Goal: Task Accomplishment & Management: Manage account settings

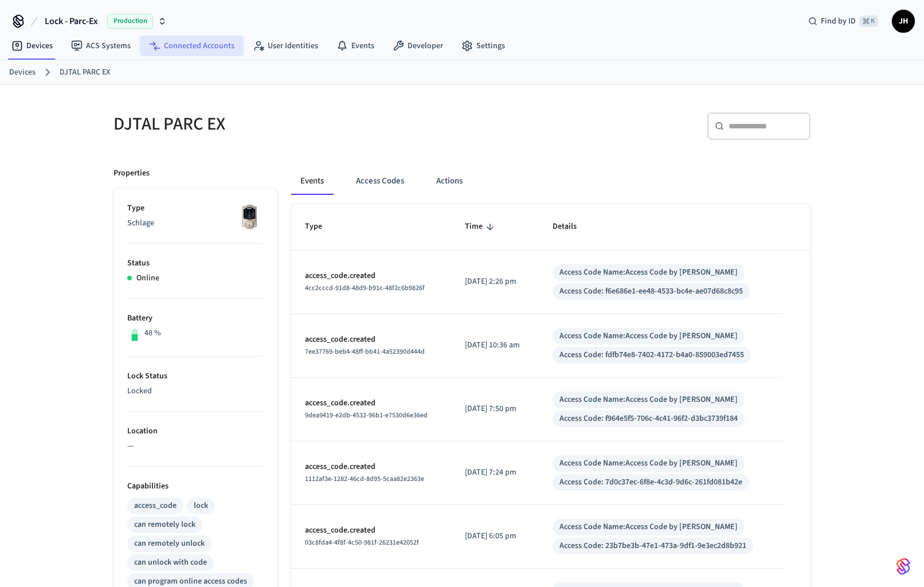
click at [203, 50] on link "Connected Accounts" at bounding box center [192, 46] width 104 height 21
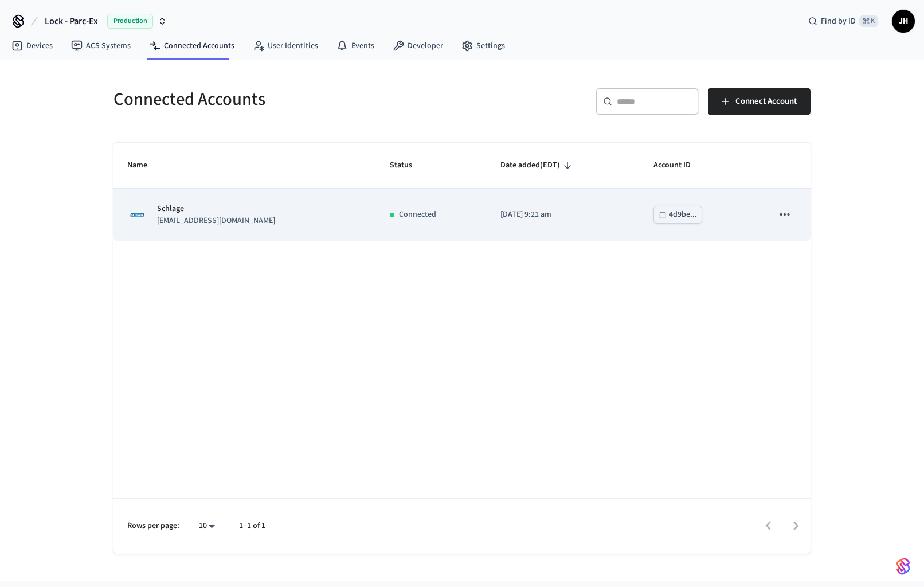
click at [486, 215] on td "[DATE] 9:21 am" at bounding box center [562, 214] width 153 height 52
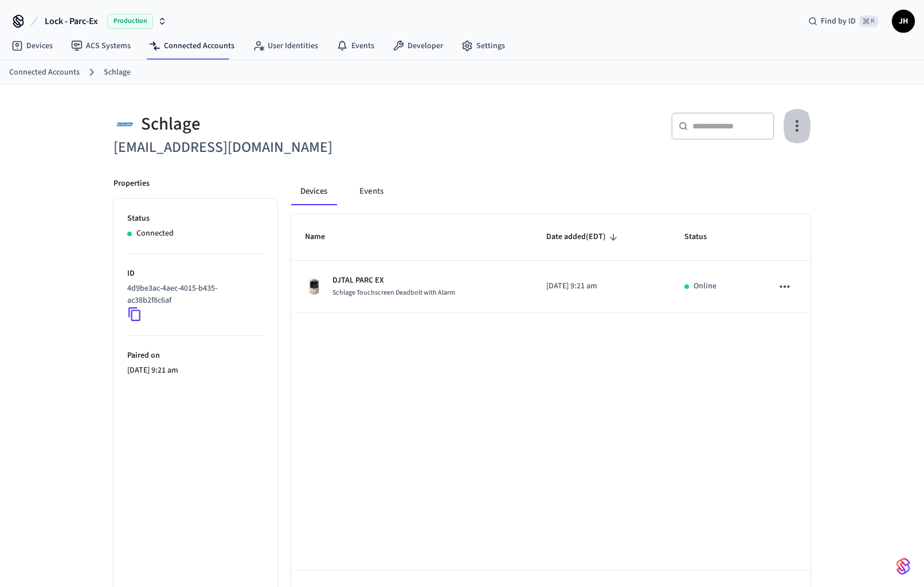
click at [800, 124] on icon "button" at bounding box center [797, 126] width 18 height 18
click at [770, 170] on span "Sync Account" at bounding box center [764, 172] width 46 height 11
click at [58, 70] on div at bounding box center [462, 293] width 924 height 587
click at [58, 70] on link "Connected Accounts" at bounding box center [44, 72] width 70 height 12
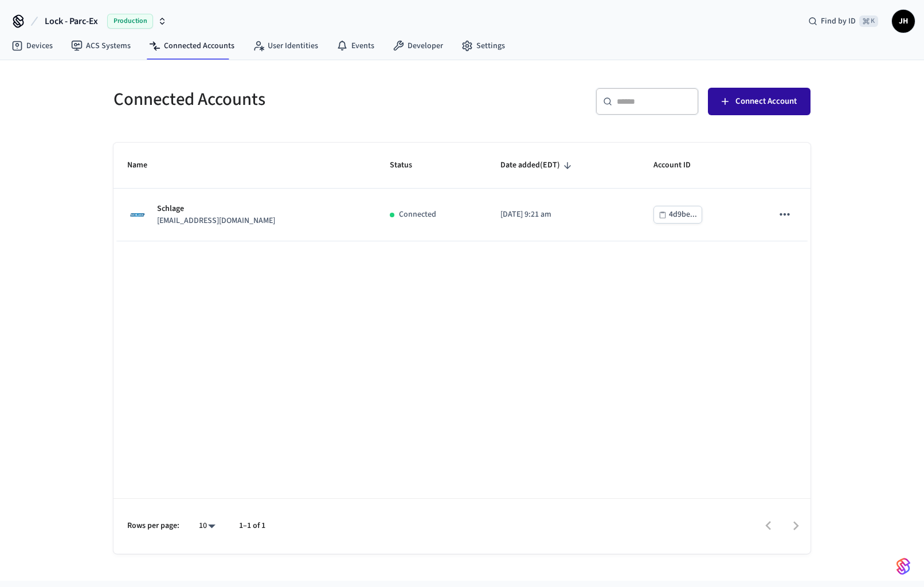
click at [761, 104] on span "Connect Account" at bounding box center [765, 101] width 61 height 15
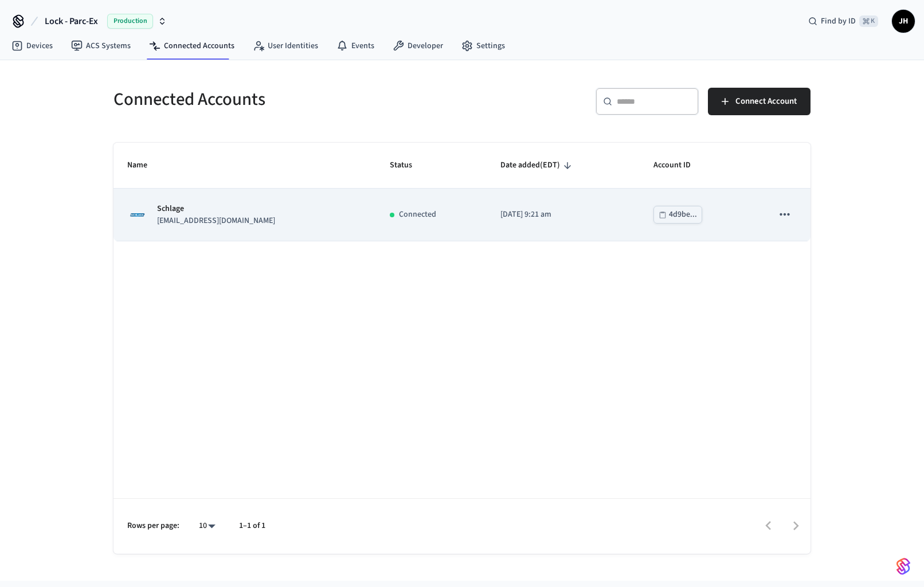
click at [315, 207] on div "Schlage jjhazoume@gmail.com" at bounding box center [244, 215] width 235 height 24
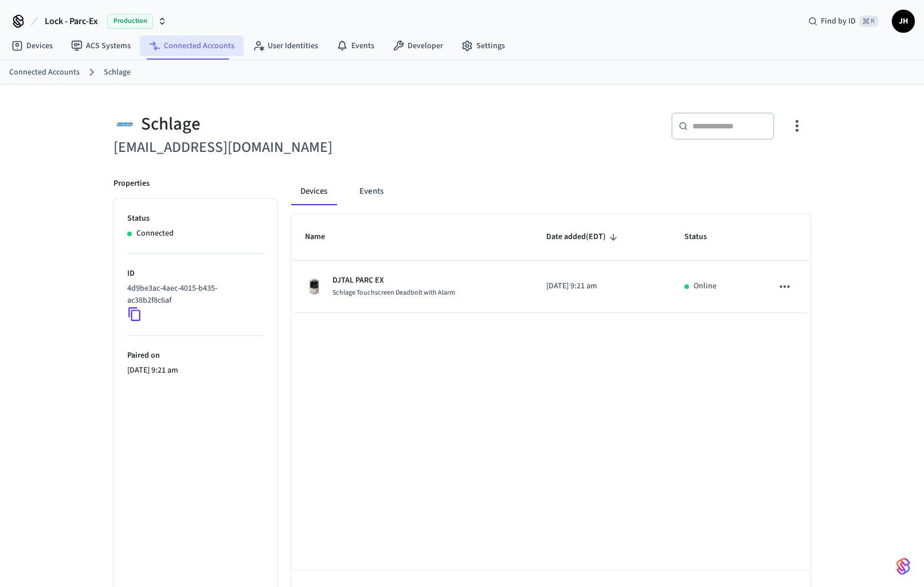
click at [189, 50] on link "Connected Accounts" at bounding box center [192, 46] width 104 height 21
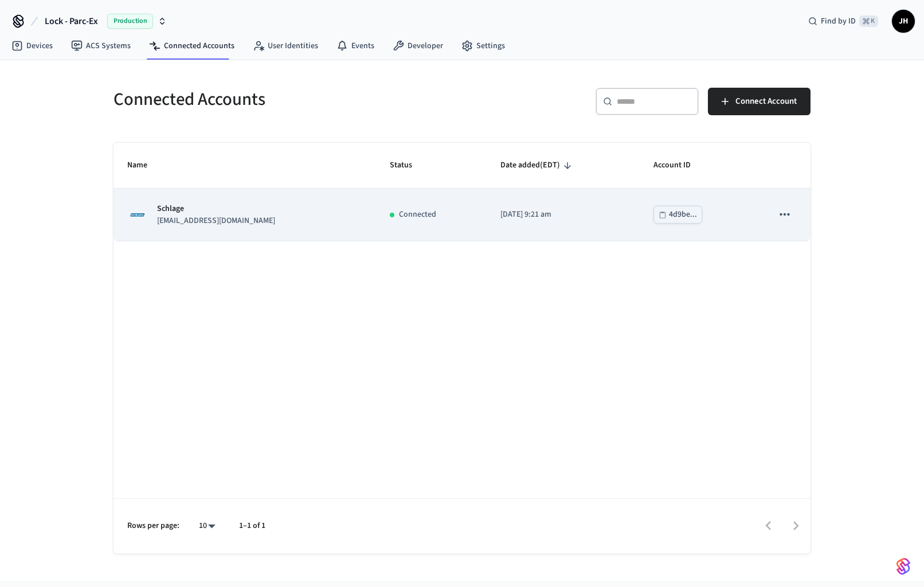
click at [399, 220] on p "Connected" at bounding box center [417, 215] width 37 height 12
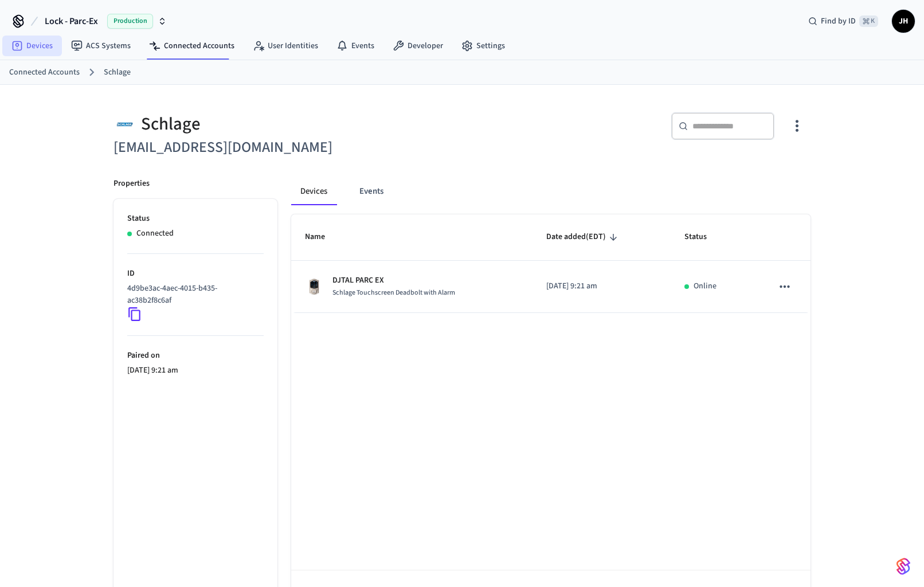
click at [43, 44] on link "Devices" at bounding box center [32, 46] width 60 height 21
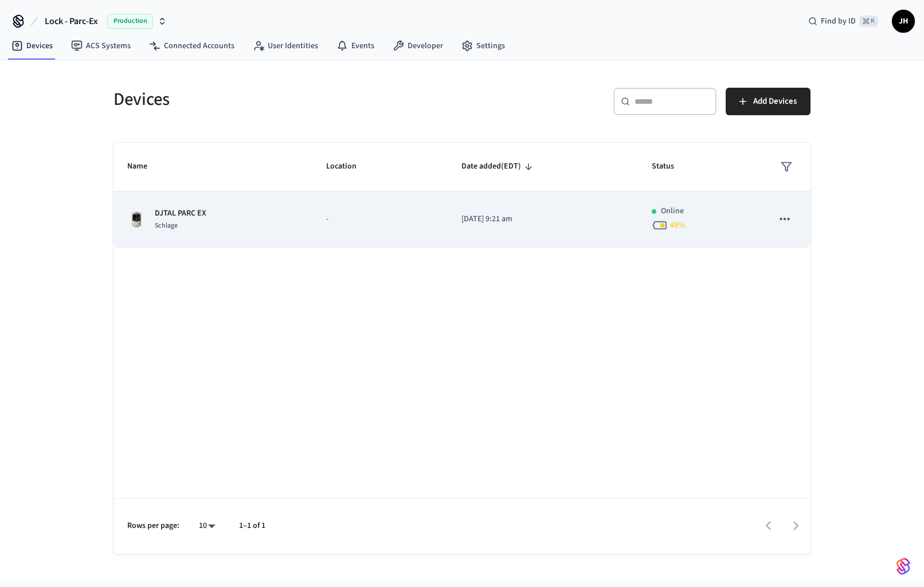
click at [267, 218] on div "DJTAL PARC EX Schlage" at bounding box center [212, 219] width 171 height 24
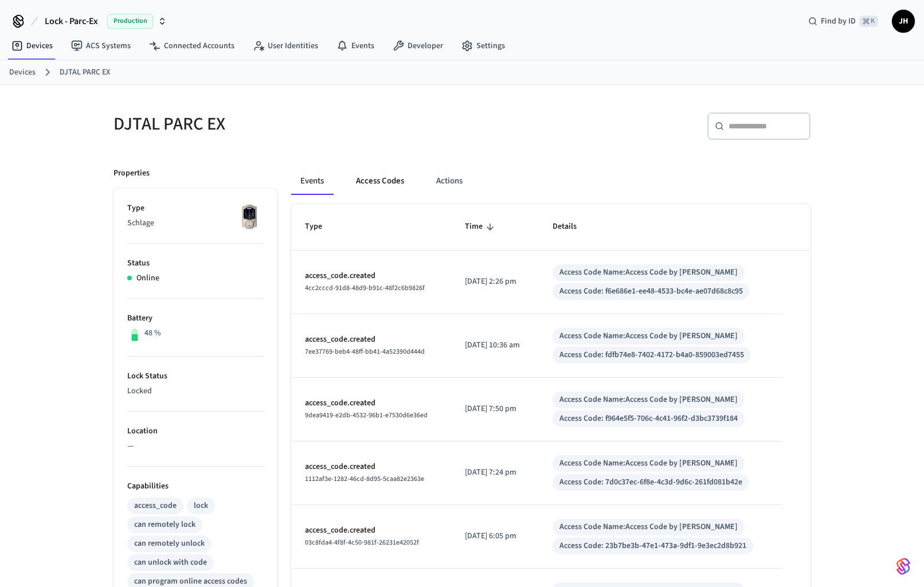
click at [383, 181] on button "Access Codes" at bounding box center [380, 180] width 66 height 27
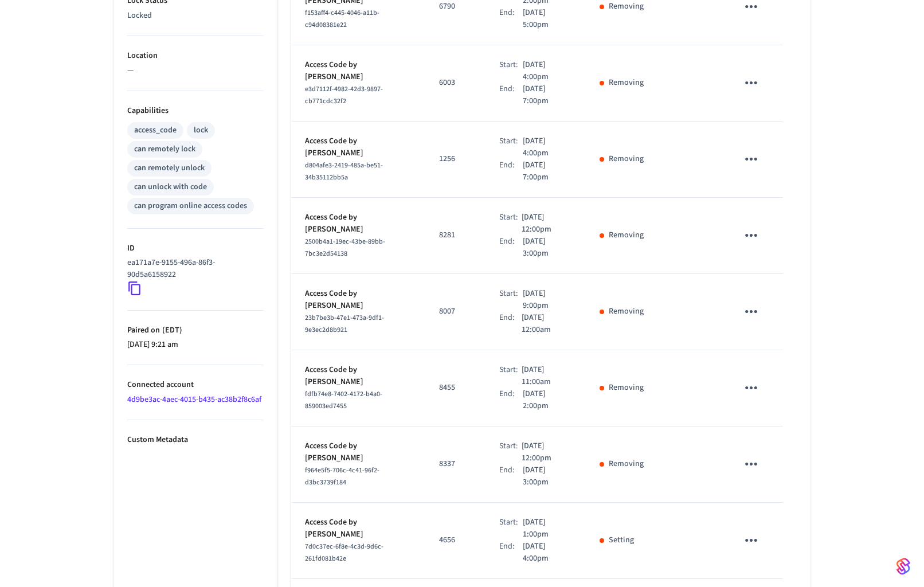
scroll to position [481, 0]
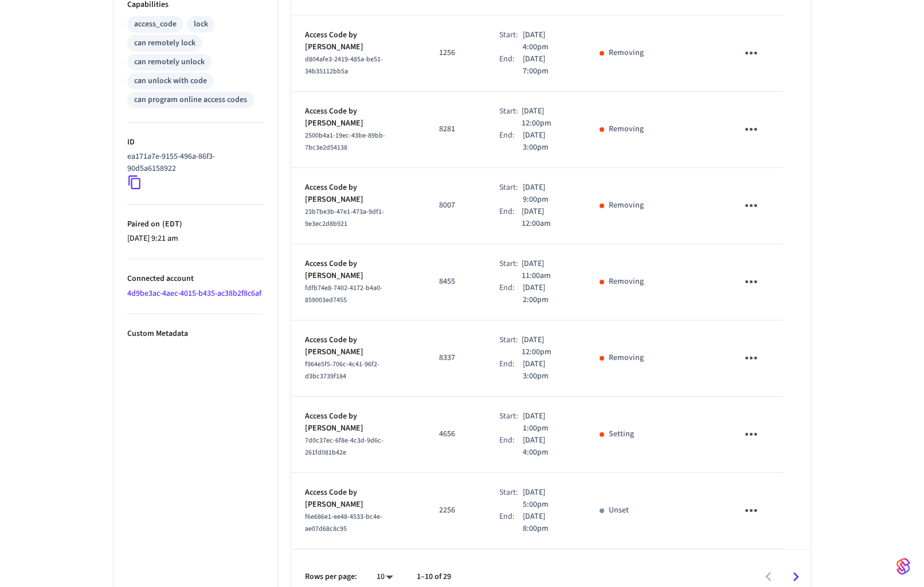
click at [753, 425] on icon "sticky table" at bounding box center [751, 434] width 18 height 18
click at [753, 412] on div at bounding box center [462, 293] width 924 height 587
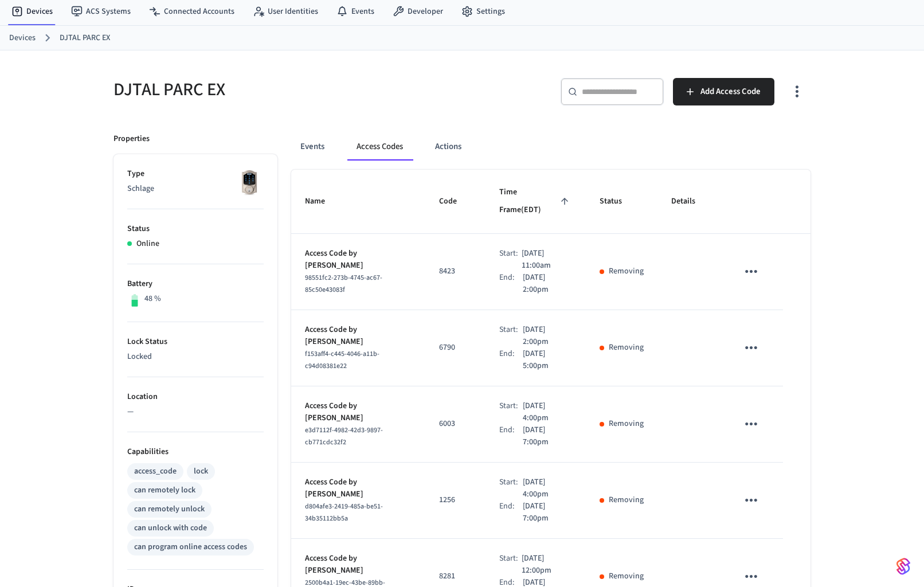
scroll to position [0, 0]
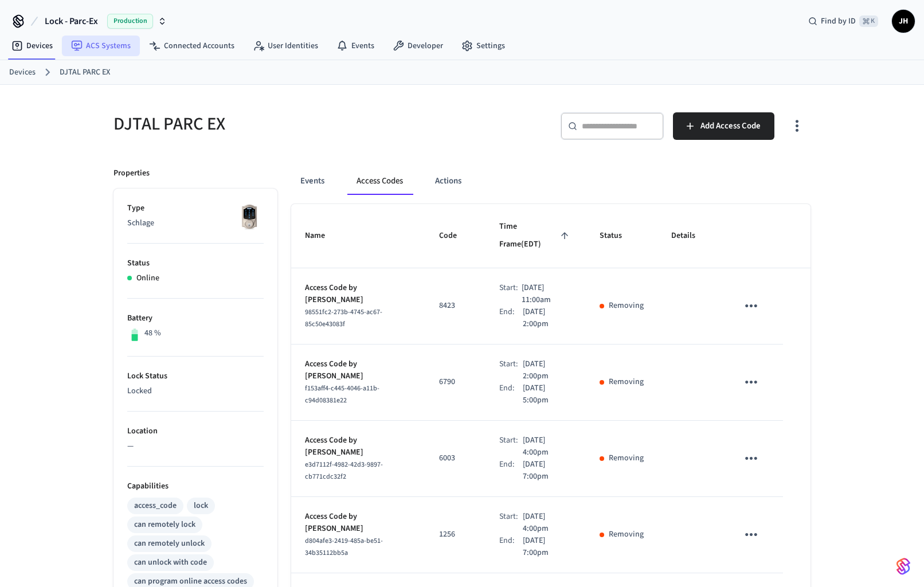
click at [92, 46] on link "ACS Systems" at bounding box center [101, 46] width 78 height 21
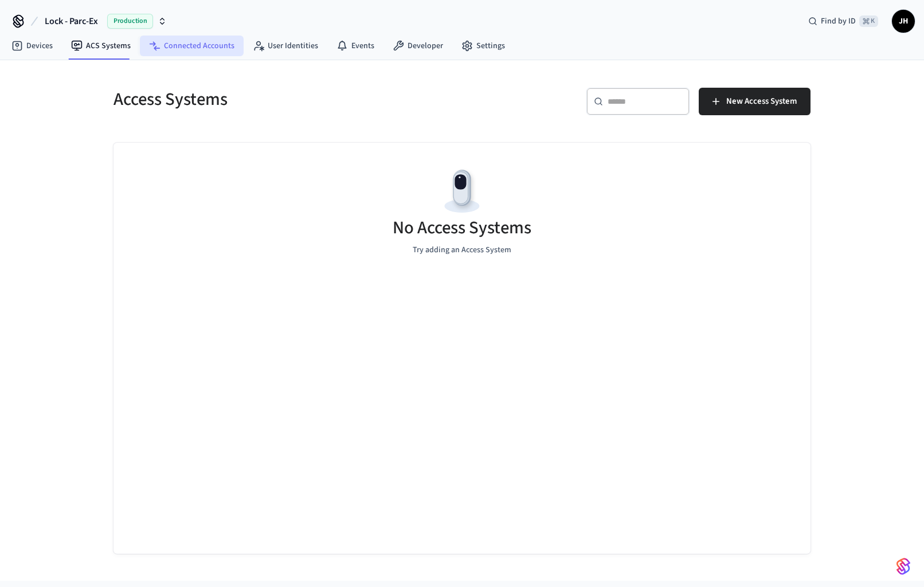
click at [190, 42] on link "Connected Accounts" at bounding box center [192, 46] width 104 height 21
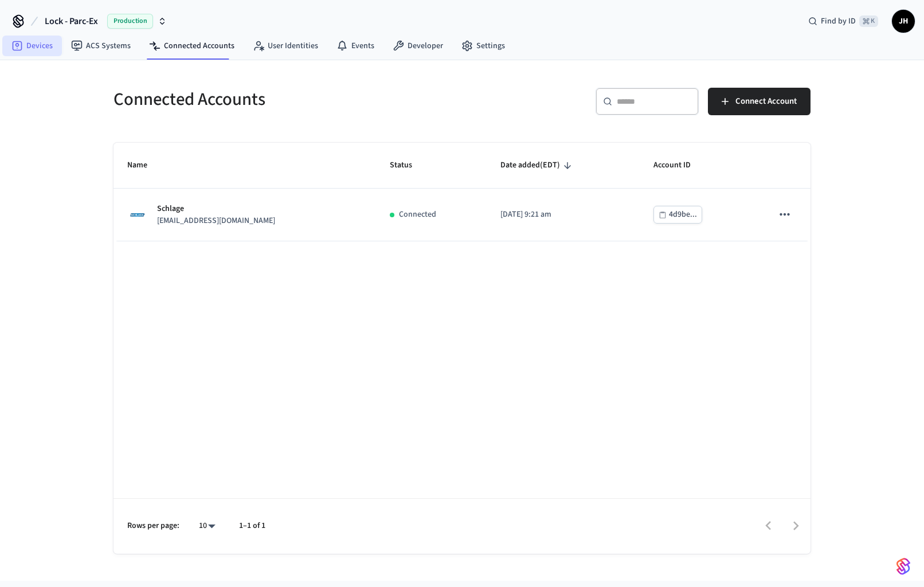
click at [19, 46] on icon at bounding box center [16, 45] width 11 height 11
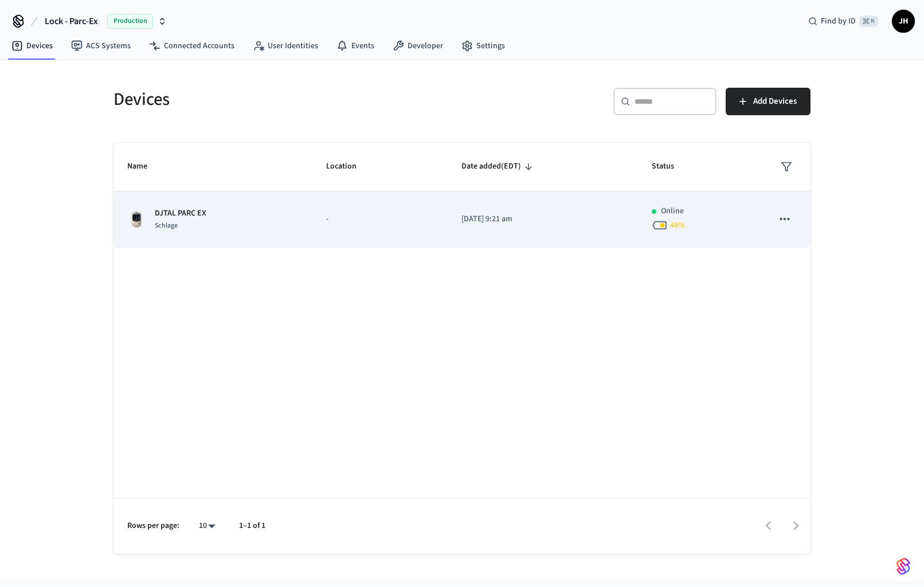
click at [441, 210] on td "-" at bounding box center [380, 219] width 136 height 56
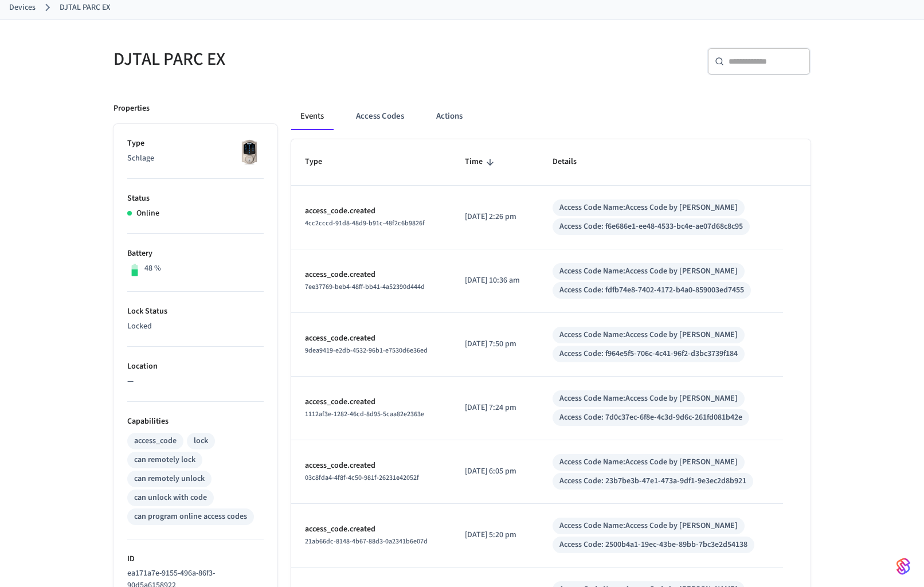
scroll to position [70, 0]
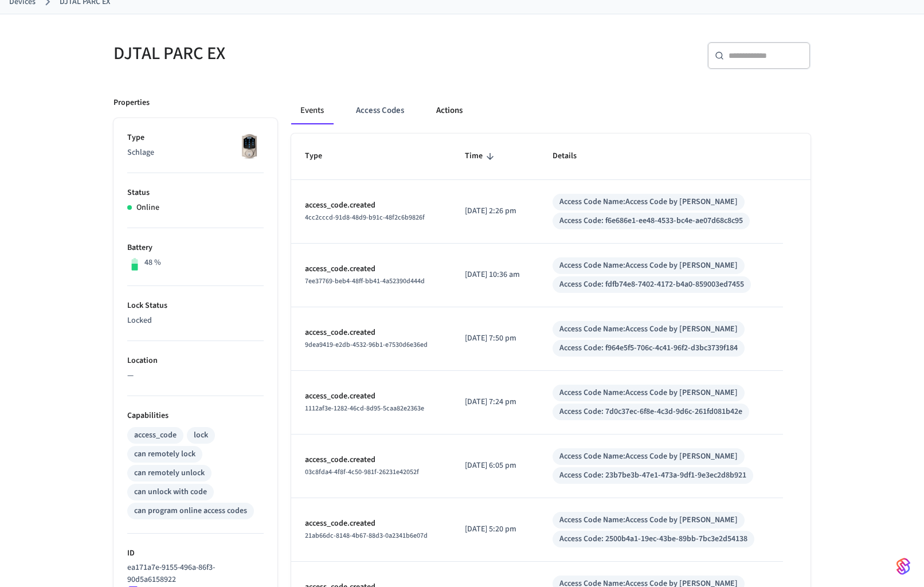
click at [458, 107] on button "Actions" at bounding box center [449, 110] width 45 height 27
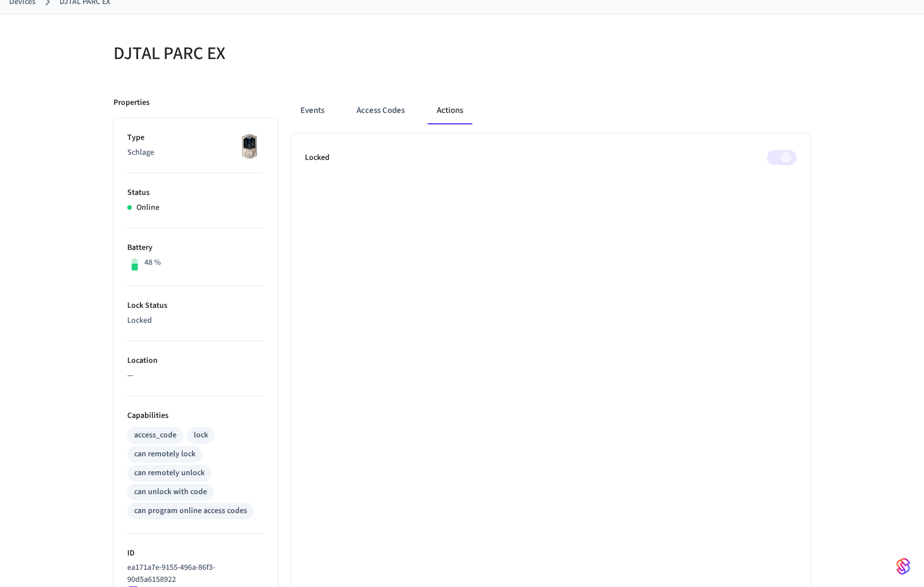
click at [781, 157] on span at bounding box center [782, 157] width 30 height 15
click at [376, 111] on button "Access Codes" at bounding box center [380, 110] width 66 height 27
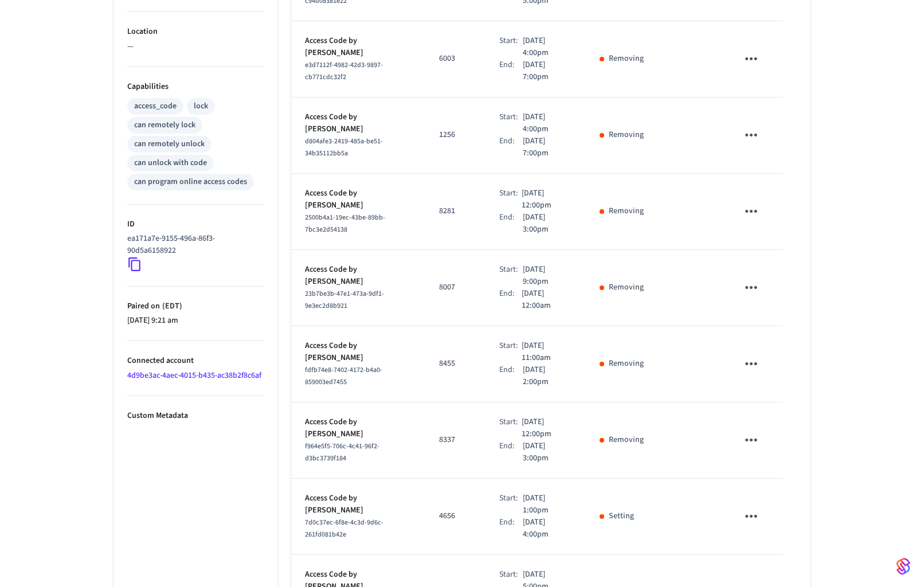
scroll to position [481, 0]
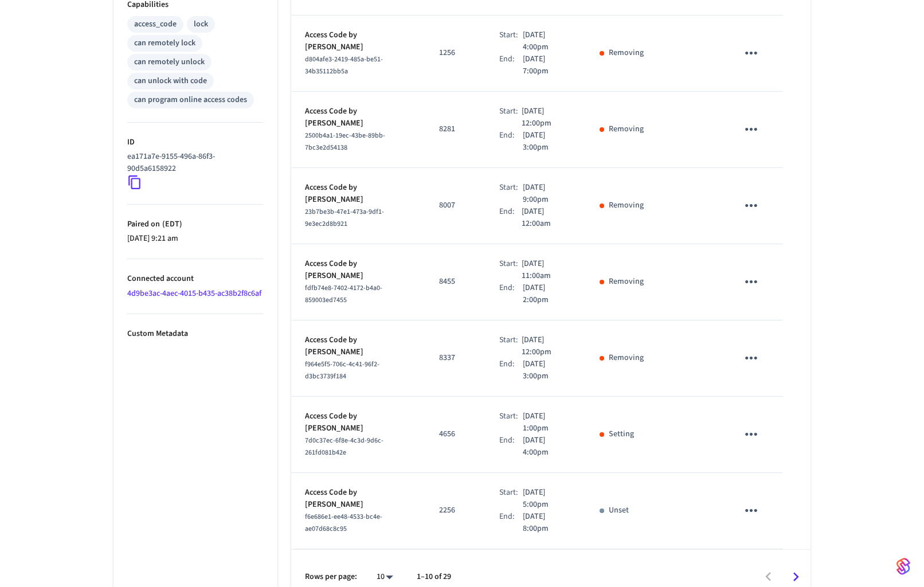
click at [604, 432] on div "sticky table" at bounding box center [601, 434] width 5 height 5
click at [750, 425] on icon "sticky table" at bounding box center [751, 434] width 18 height 18
click at [750, 418] on div at bounding box center [462, 293] width 924 height 587
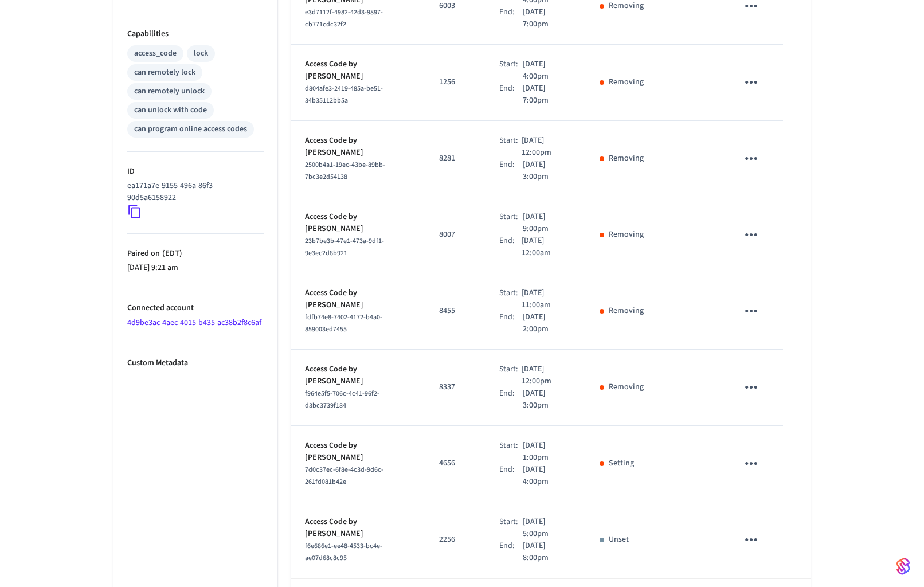
scroll to position [451, 0]
click at [602, 462] on div "sticky table" at bounding box center [601, 464] width 5 height 5
drag, startPoint x: 602, startPoint y: 446, endPoint x: 609, endPoint y: 446, distance: 7.4
click at [602, 462] on div "sticky table" at bounding box center [601, 464] width 5 height 5
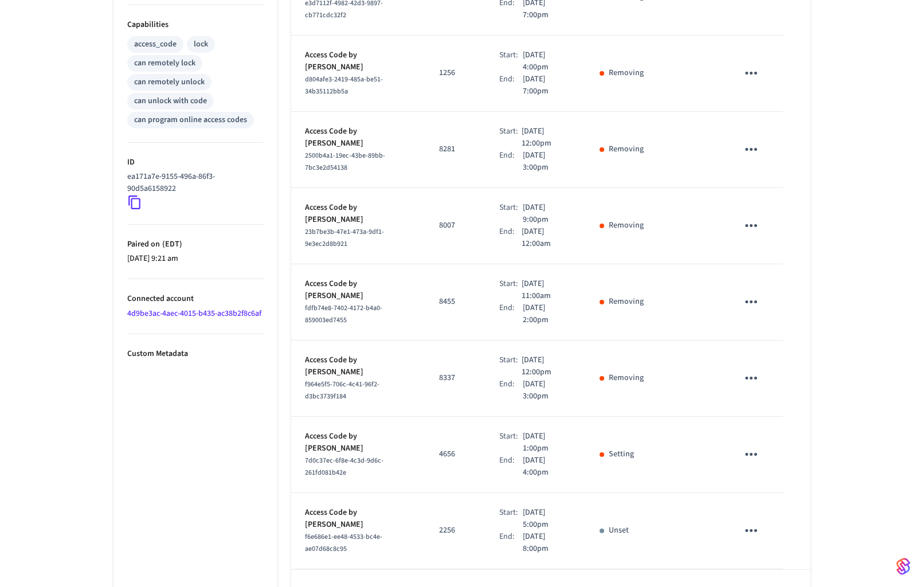
scroll to position [481, 0]
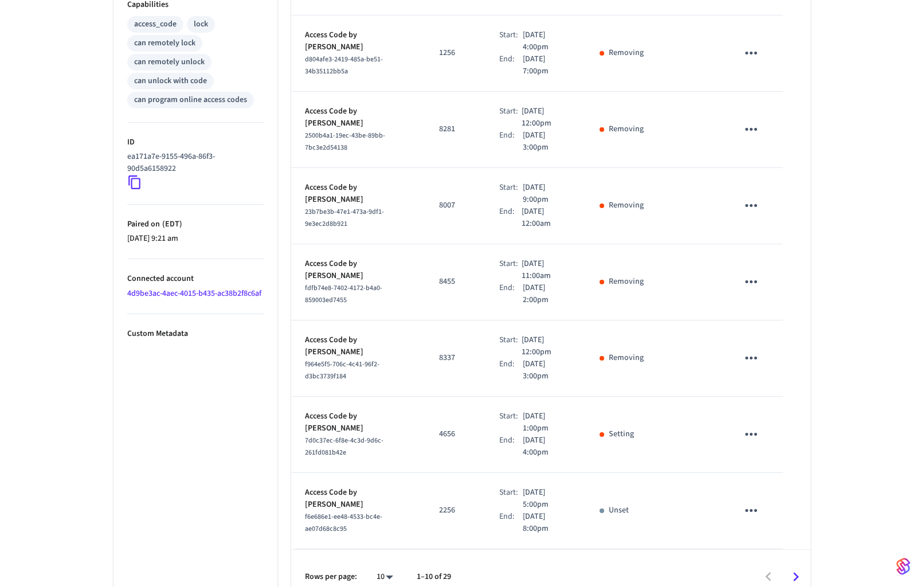
click at [163, 299] on link "4d9be3ac-4aec-4015-b435-ac38b2f8c6af" at bounding box center [194, 293] width 134 height 11
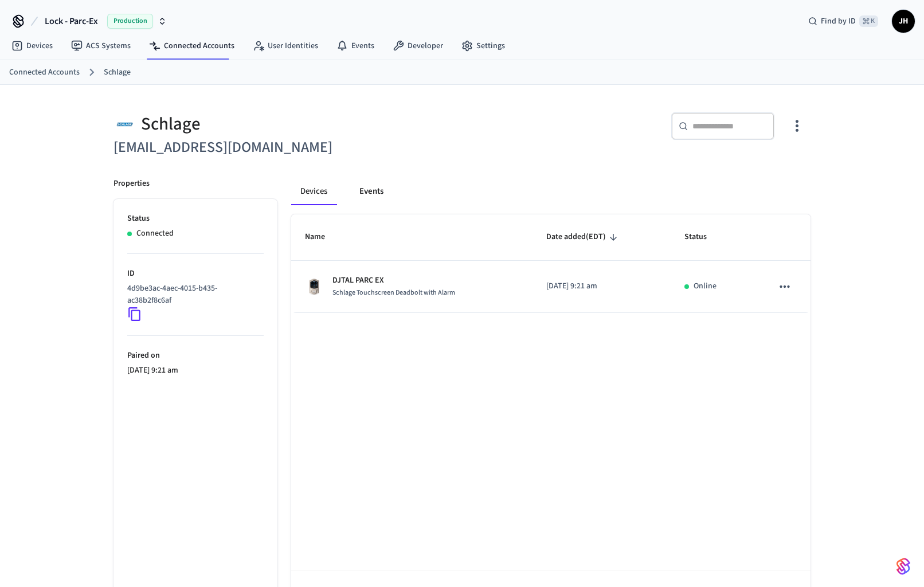
click at [364, 204] on button "Events" at bounding box center [371, 191] width 42 height 27
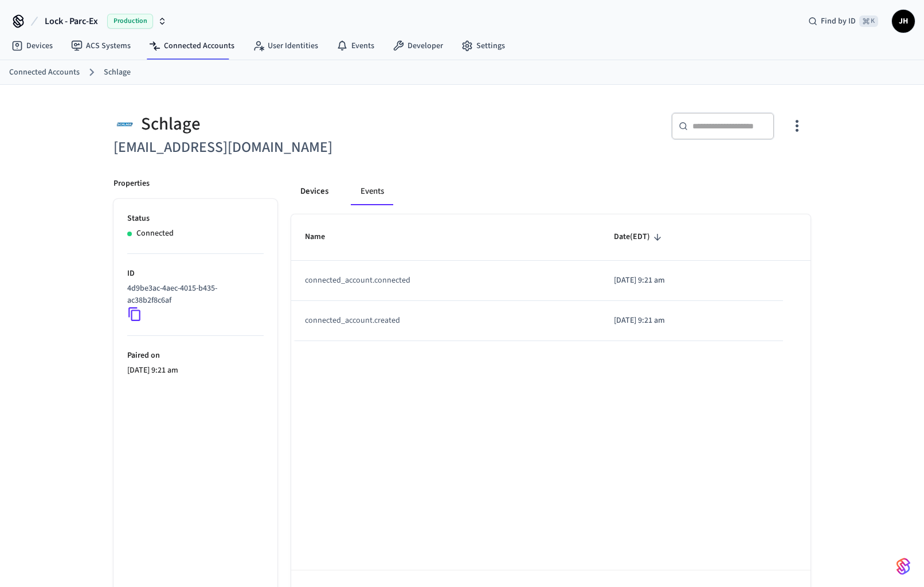
click at [323, 192] on button "Devices" at bounding box center [314, 191] width 46 height 27
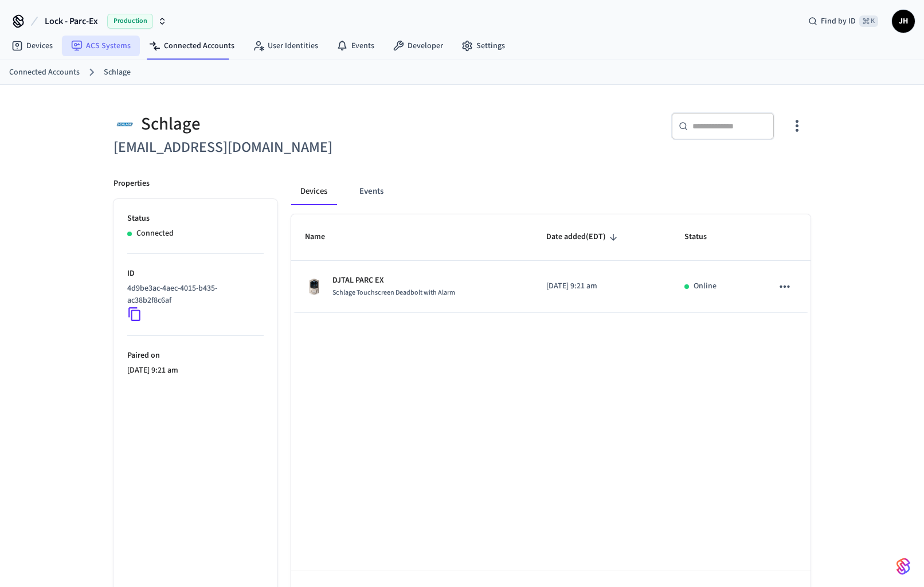
click at [119, 41] on link "ACS Systems" at bounding box center [101, 46] width 78 height 21
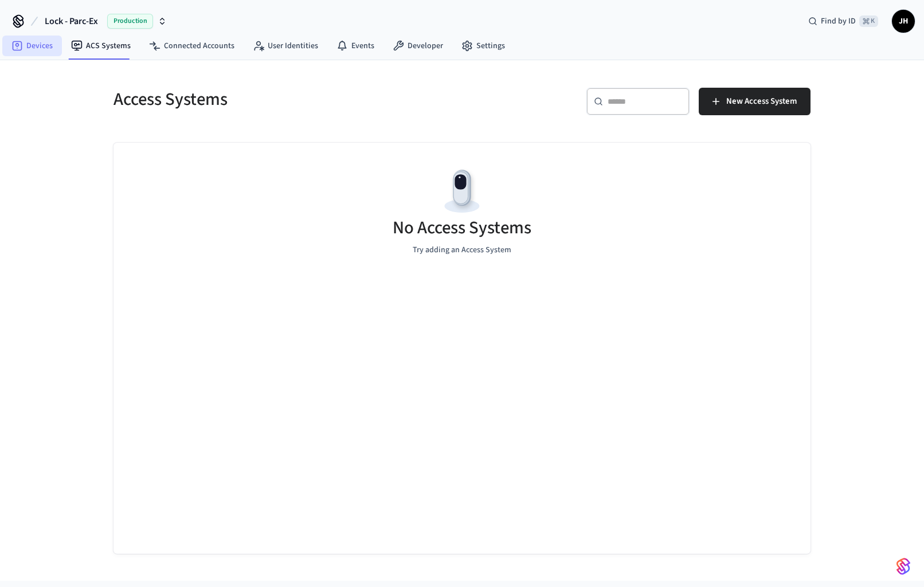
click at [52, 48] on link "Devices" at bounding box center [32, 46] width 60 height 21
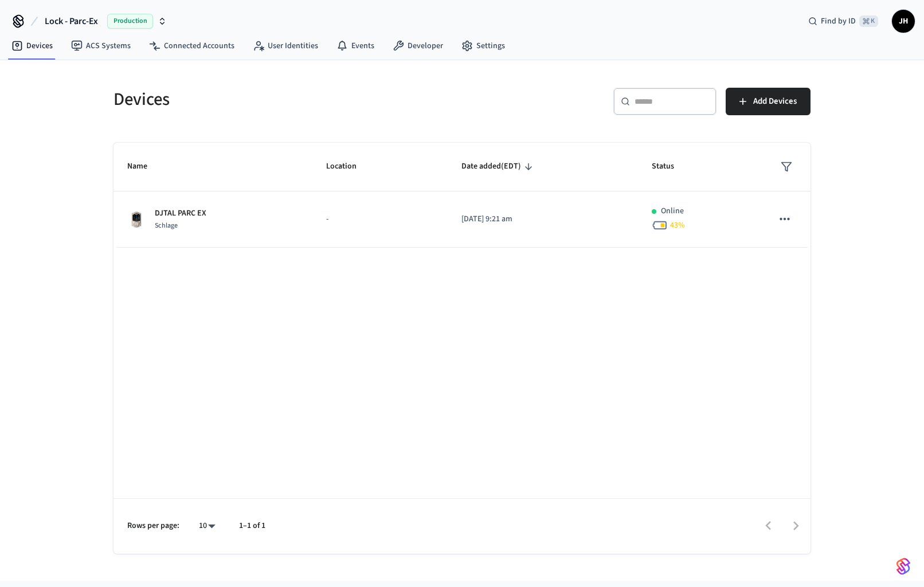
click at [142, 19] on span "Production" at bounding box center [130, 21] width 46 height 15
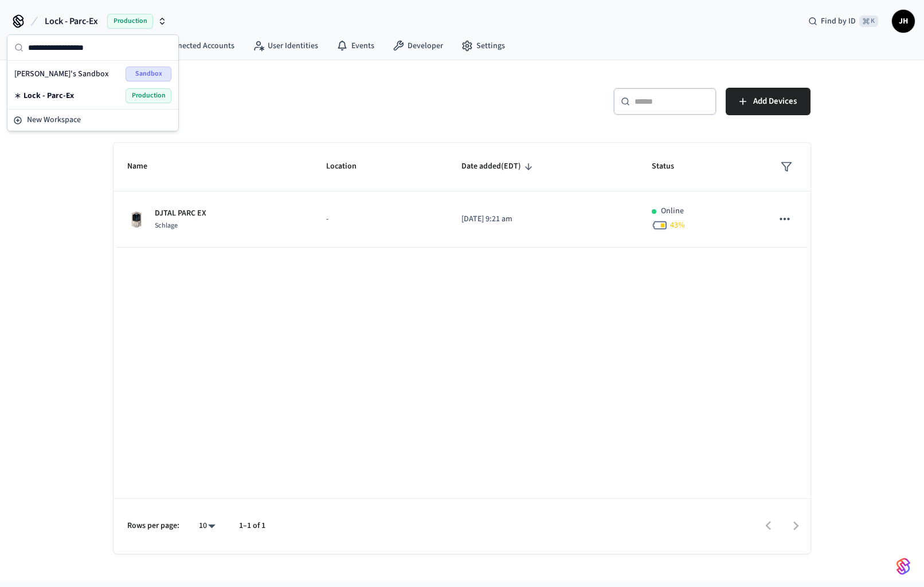
click at [142, 19] on span "Production" at bounding box center [130, 21] width 46 height 15
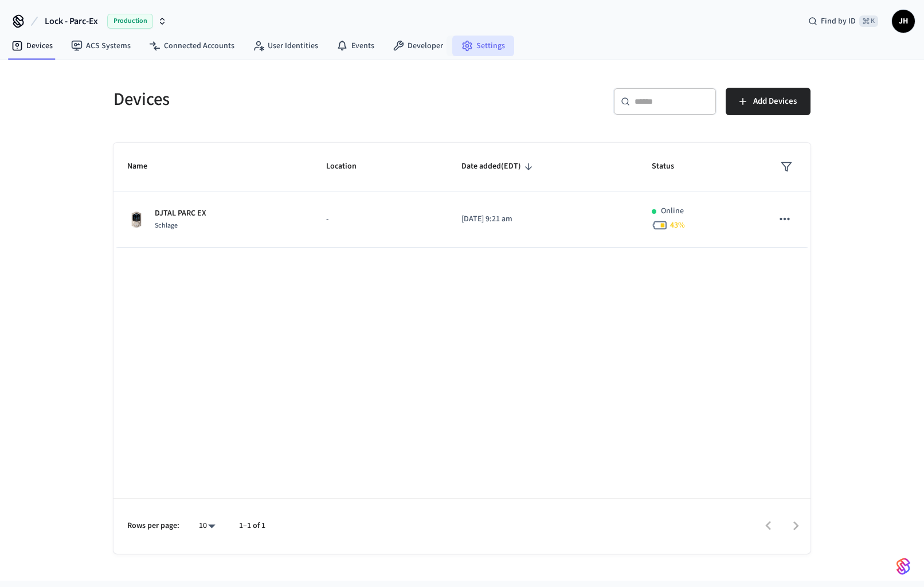
click at [499, 47] on link "Settings" at bounding box center [483, 46] width 62 height 21
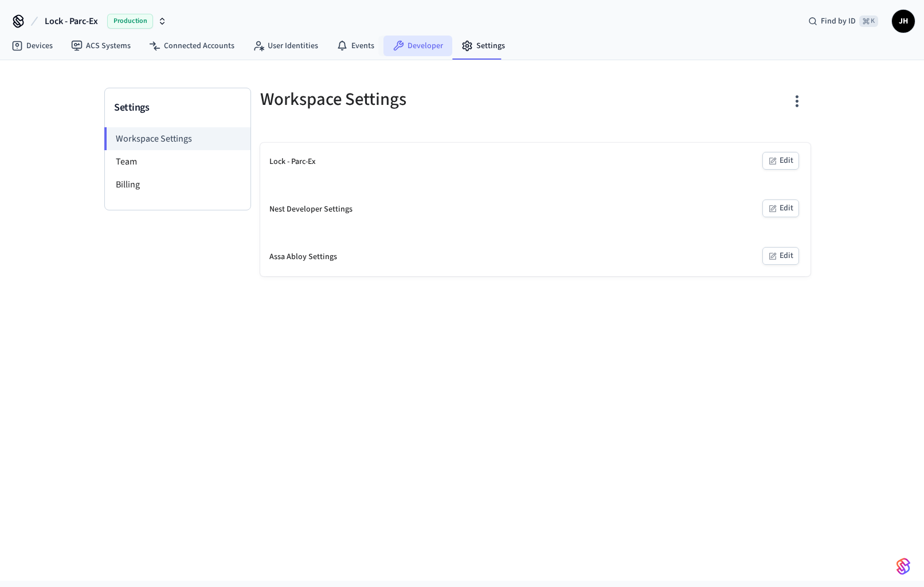
click at [383, 44] on link "Developer" at bounding box center [417, 46] width 69 height 21
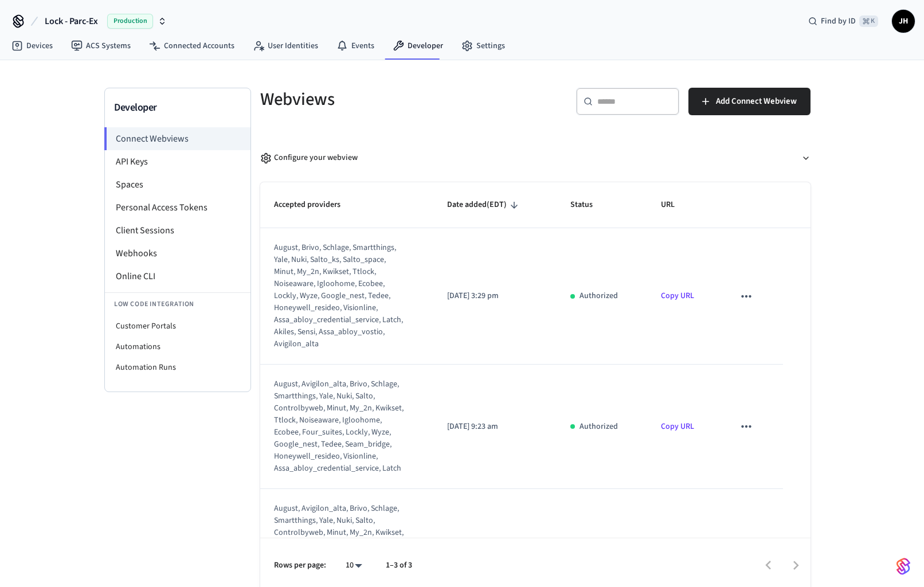
scroll to position [6, 0]
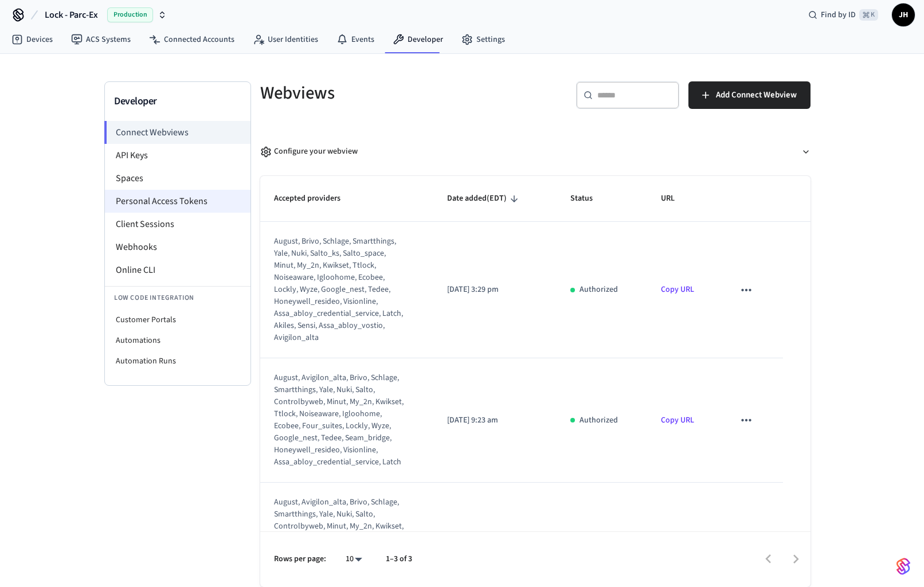
click at [163, 203] on li "Personal Access Tokens" at bounding box center [178, 201] width 146 height 23
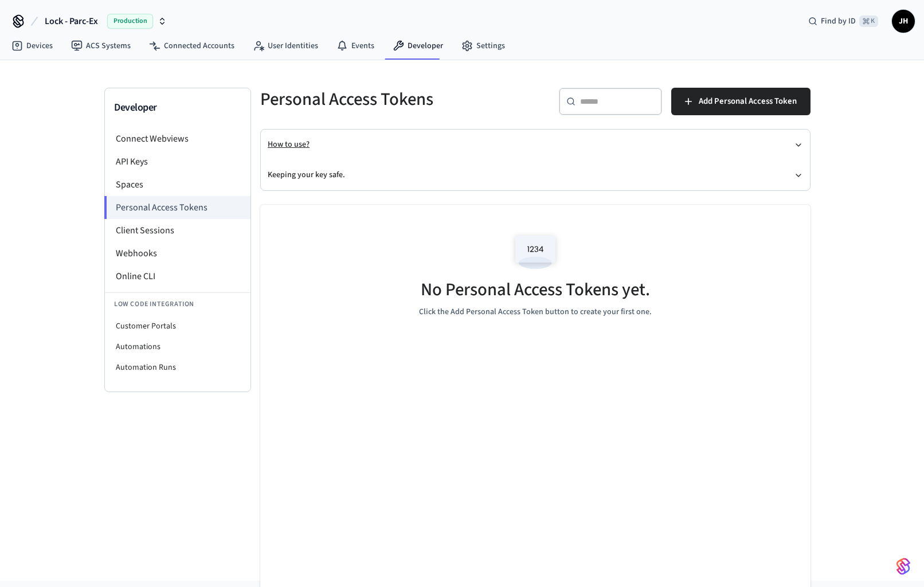
click at [567, 145] on button "How to use?" at bounding box center [535, 144] width 535 height 30
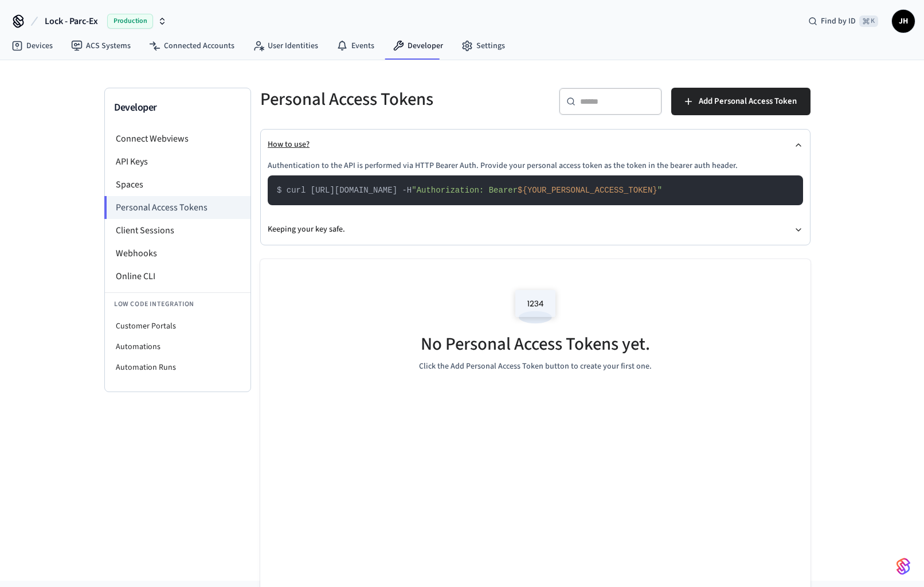
click at [567, 145] on button "How to use?" at bounding box center [535, 144] width 535 height 30
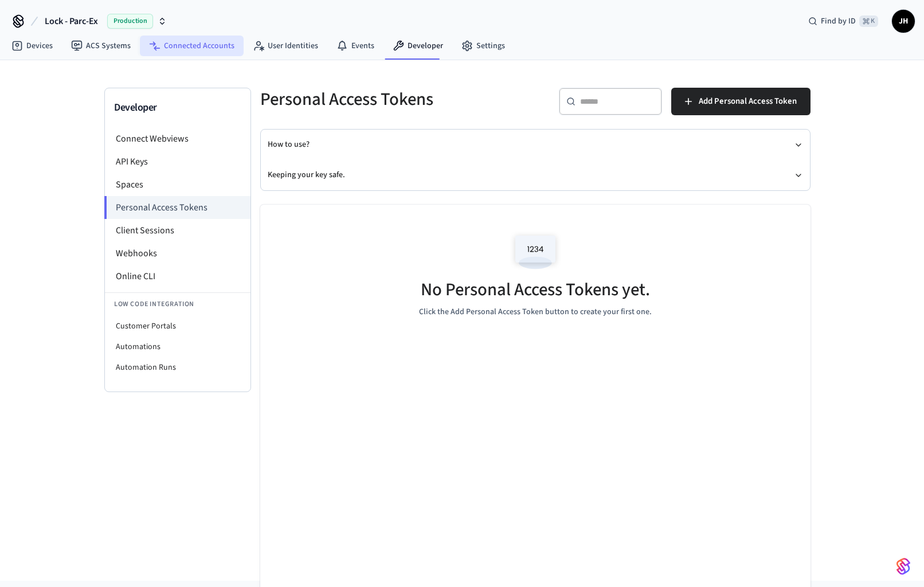
click at [203, 49] on link "Connected Accounts" at bounding box center [192, 46] width 104 height 21
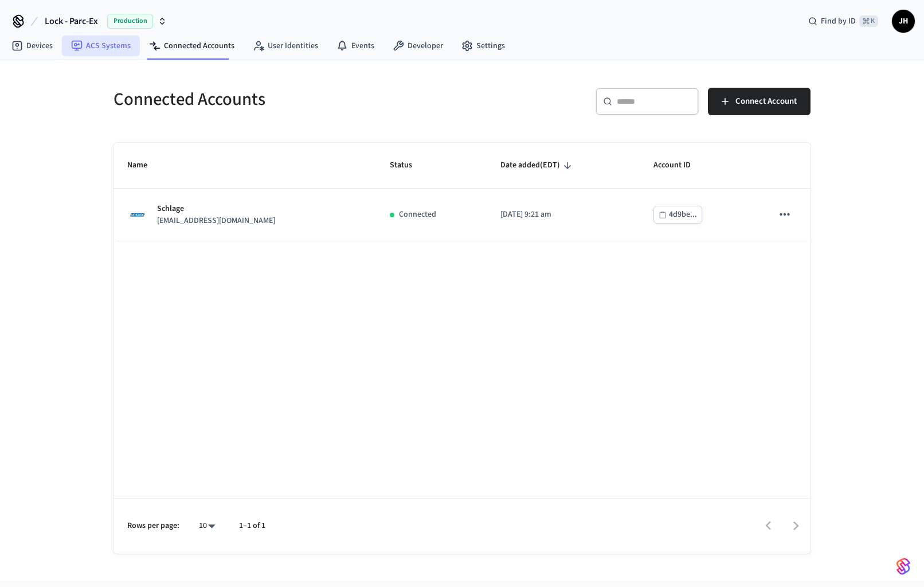
click at [123, 47] on link "ACS Systems" at bounding box center [101, 46] width 78 height 21
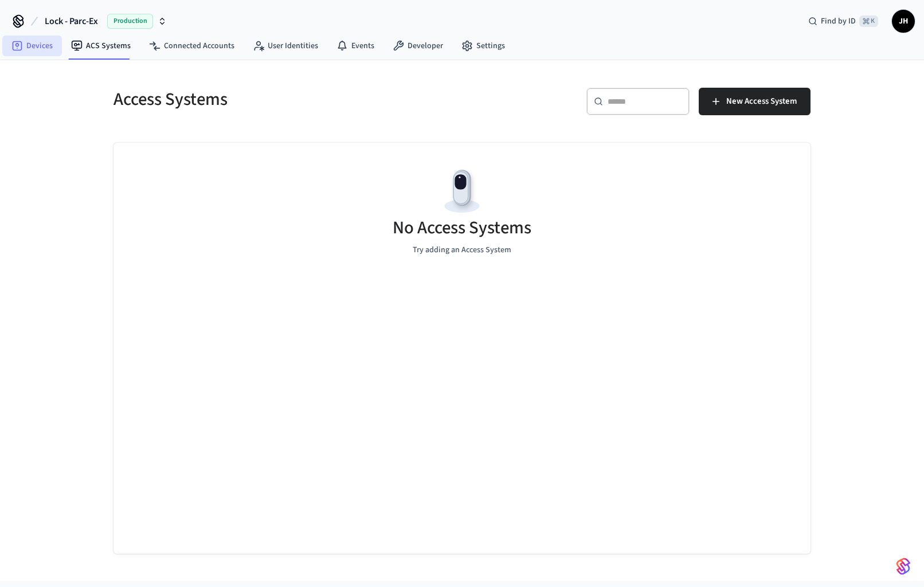
click at [34, 45] on link "Devices" at bounding box center [32, 46] width 60 height 21
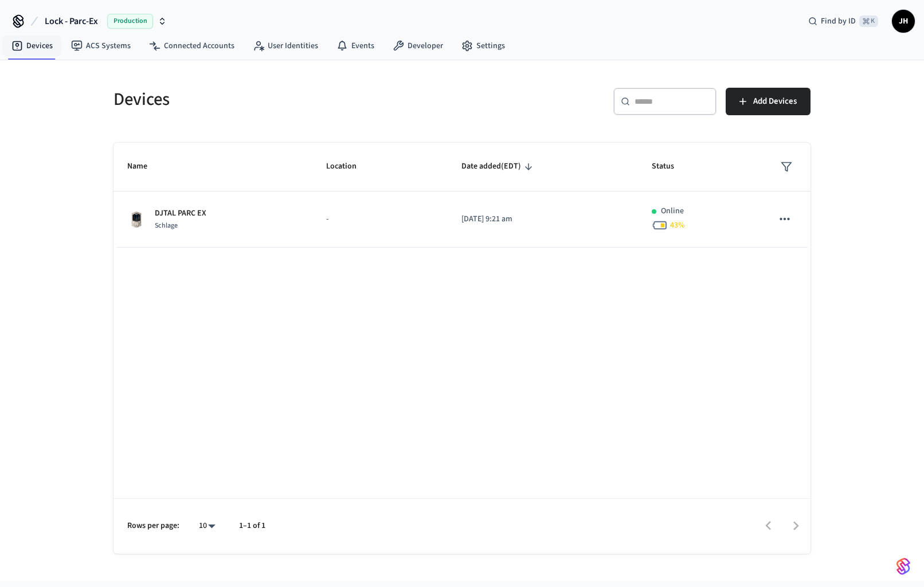
click at [308, 333] on div "Name Location Date added (EDT) Status DJTAL PARC EX Schlage - [DATE] 9:21 am On…" at bounding box center [461, 348] width 697 height 411
